Goal: Task Accomplishment & Management: Complete application form

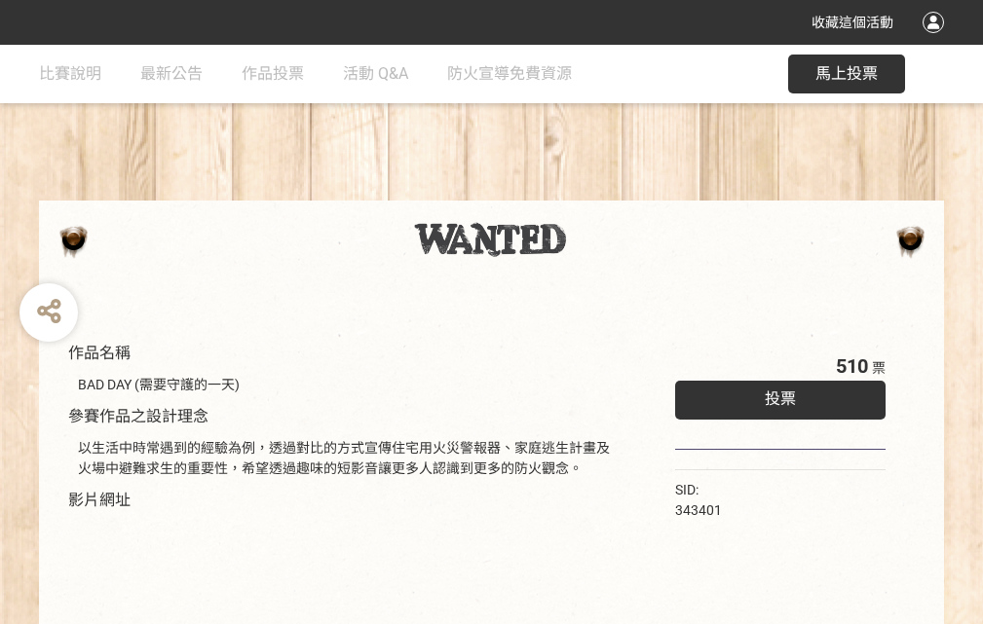
click at [936, 41] on div "收藏這個活動" at bounding box center [491, 22] width 983 height 45
click at [609, 192] on div "作品名稱 BAD DAY (需要守護的一天) 參賽作品之設計理念 以生活中時常遇到的經驗為例，透過對比的方式宣傳住宅用火災警報器、家庭逃生計畫及火場中避難求生…" at bounding box center [491, 454] width 983 height 819
click at [775, 395] on span "投票" at bounding box center [780, 399] width 31 height 19
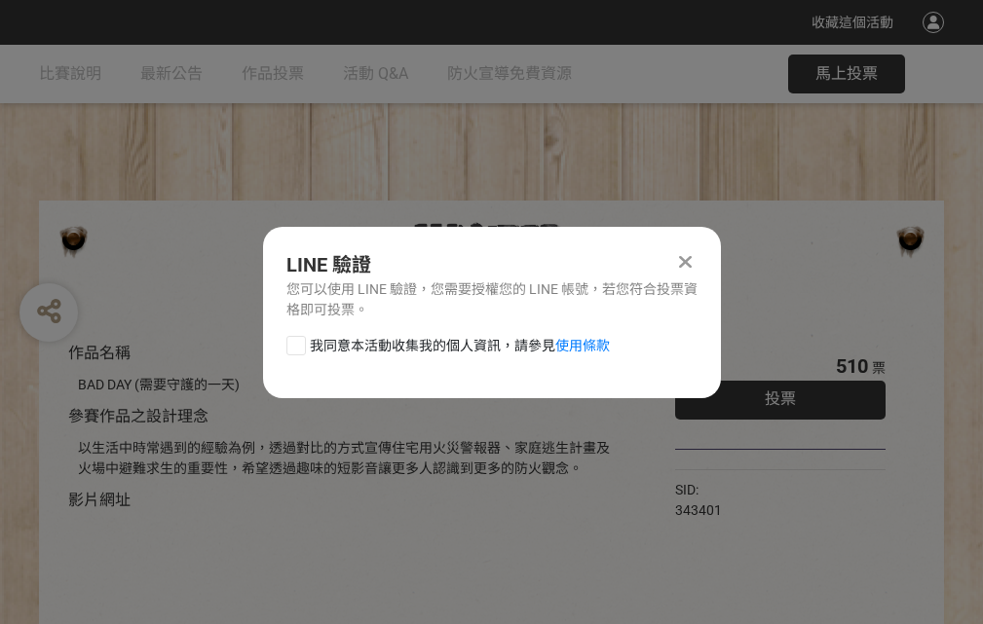
click at [294, 342] on div at bounding box center [295, 345] width 19 height 19
checkbox input "true"
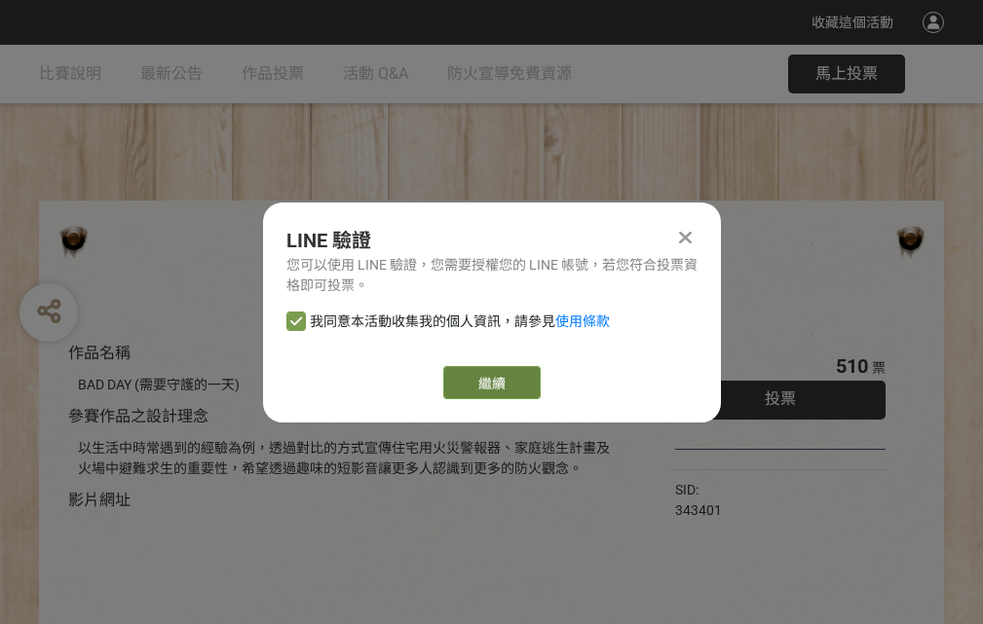
click at [490, 383] on link "繼續" at bounding box center [491, 382] width 97 height 33
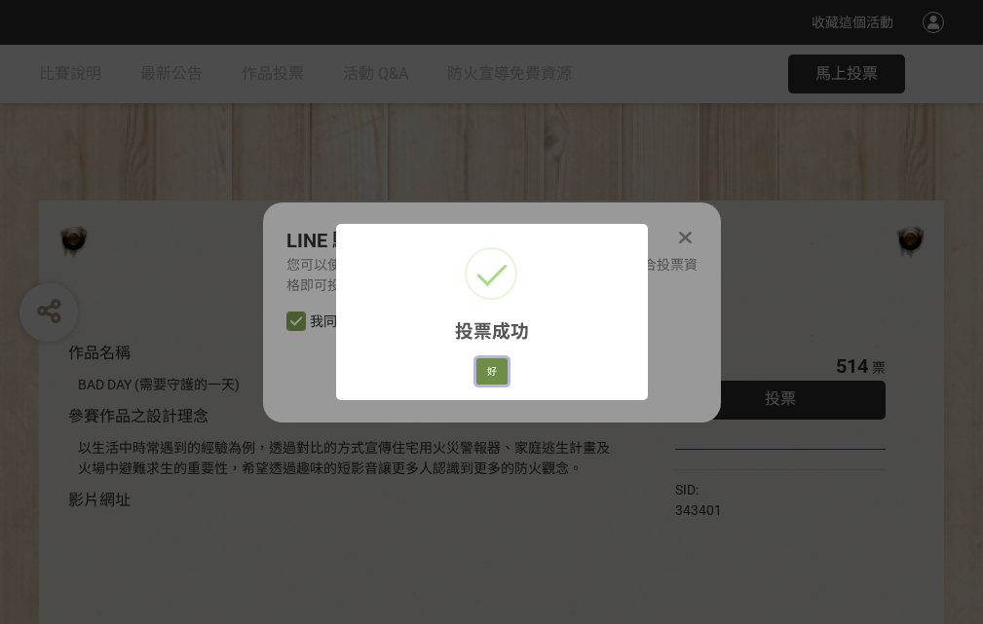
click at [486, 368] on button "好" at bounding box center [491, 372] width 31 height 27
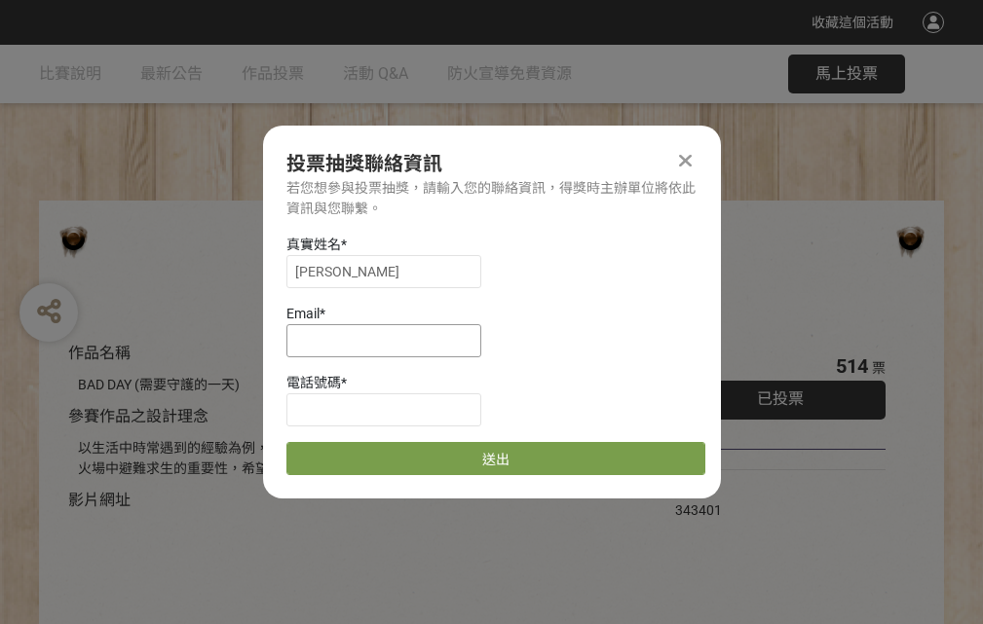
click at [390, 340] on input at bounding box center [383, 340] width 195 height 33
type input "[EMAIL_ADDRESS][DOMAIN_NAME]"
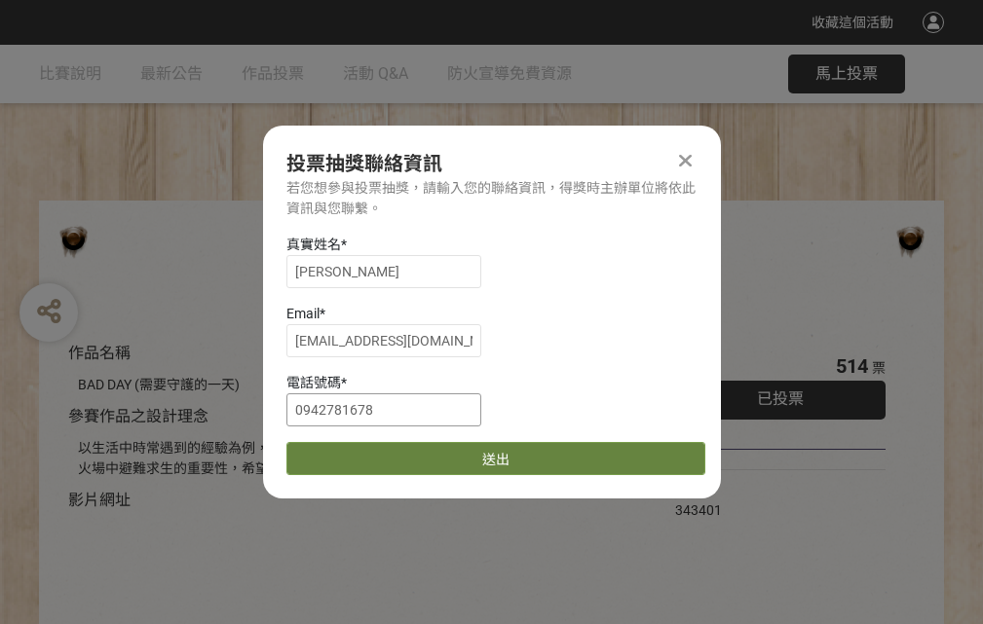
type input "0942781678"
click at [342, 452] on button "送出" at bounding box center [495, 458] width 419 height 33
